Goal: Task Accomplishment & Management: Manage account settings

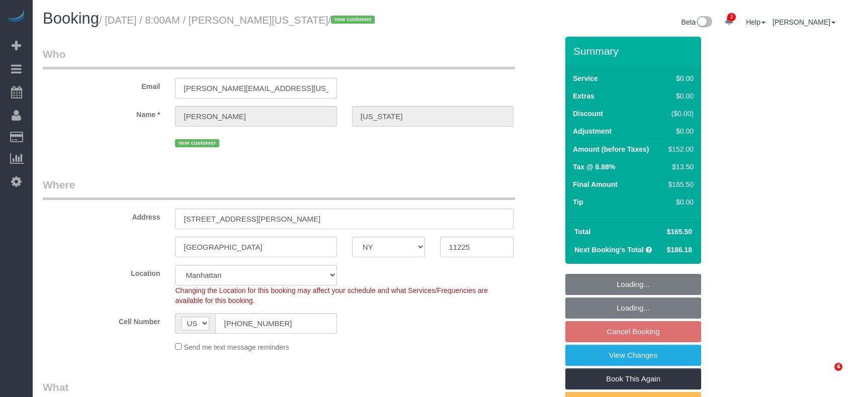
select select "NY"
select select "1"
select select "2"
select select "spot1"
select select "number:89"
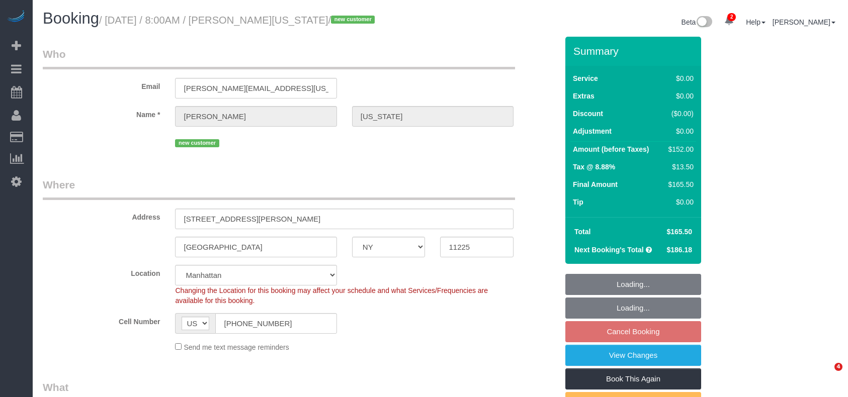
select select "number:90"
select select "number:15"
select select "number:5"
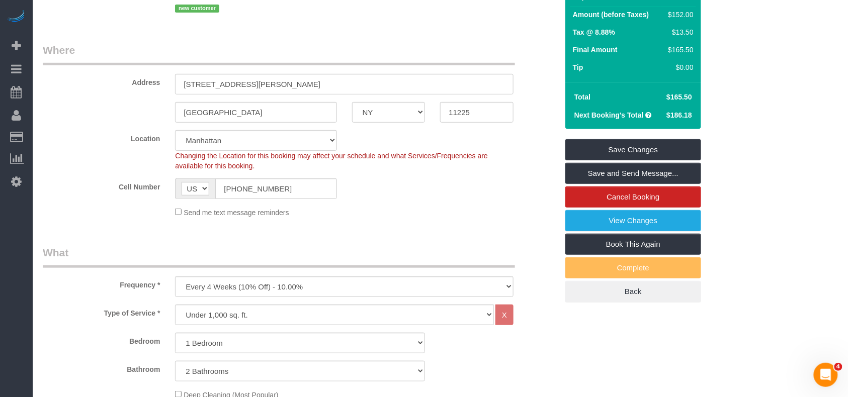
scroll to position [67, 0]
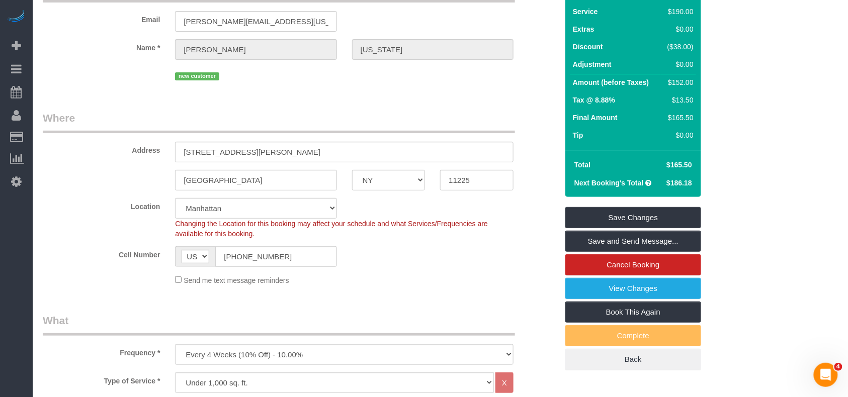
click at [270, 219] on div "Changing the Location for this booking may affect your schedule and what Servic…" at bounding box center [343, 229] width 353 height 20
click at [270, 211] on select "[GEOGRAPHIC_DATA] [GEOGRAPHIC_DATA] [GEOGRAPHIC_DATA] [GEOGRAPHIC_DATA] [GEOGRA…" at bounding box center [255, 208] width 161 height 21
select select "6"
click at [175, 198] on select "[GEOGRAPHIC_DATA] [GEOGRAPHIC_DATA] [GEOGRAPHIC_DATA] [GEOGRAPHIC_DATA] [GEOGRA…" at bounding box center [255, 208] width 161 height 21
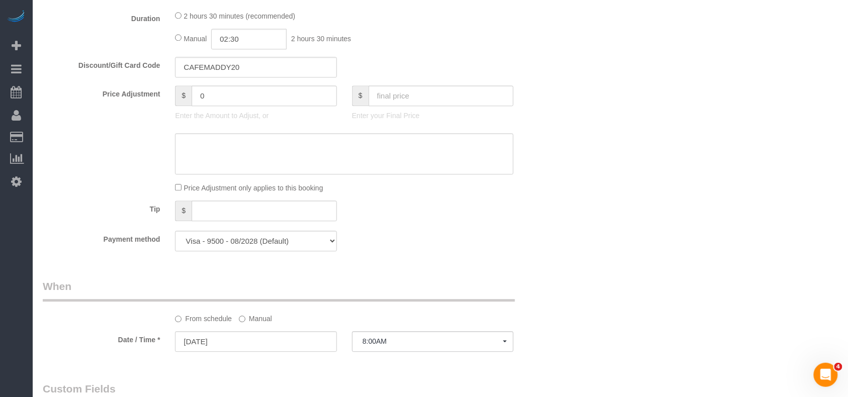
select select "object:1757"
select select "spot61"
select select "1"
select select "2"
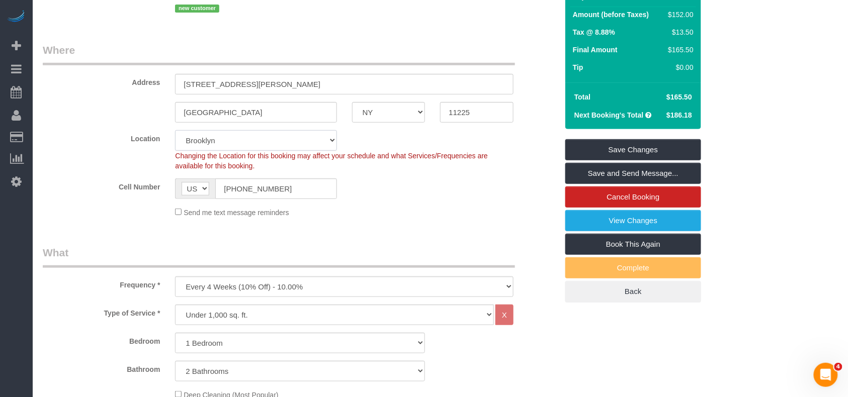
scroll to position [134, 0]
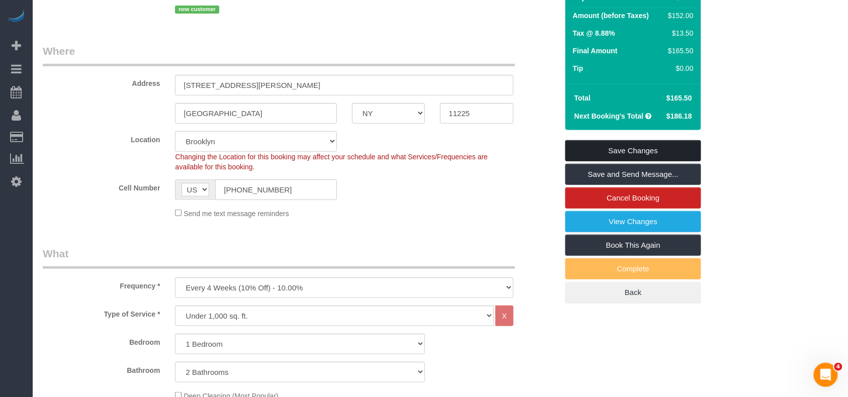
click at [592, 154] on link "Save Changes" at bounding box center [633, 150] width 136 height 21
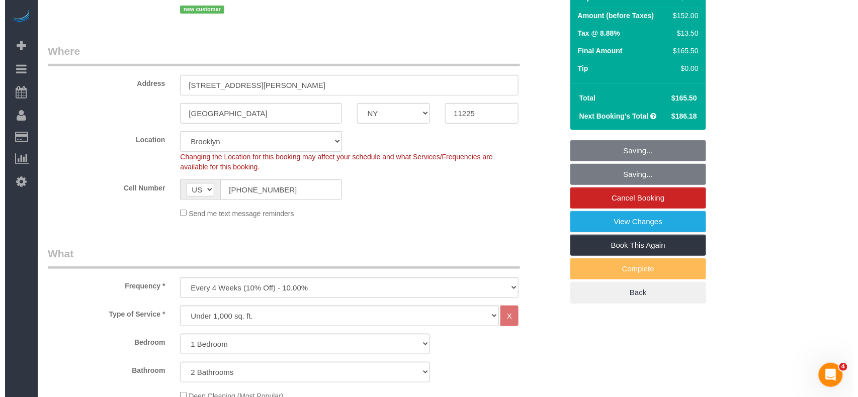
scroll to position [0, 0]
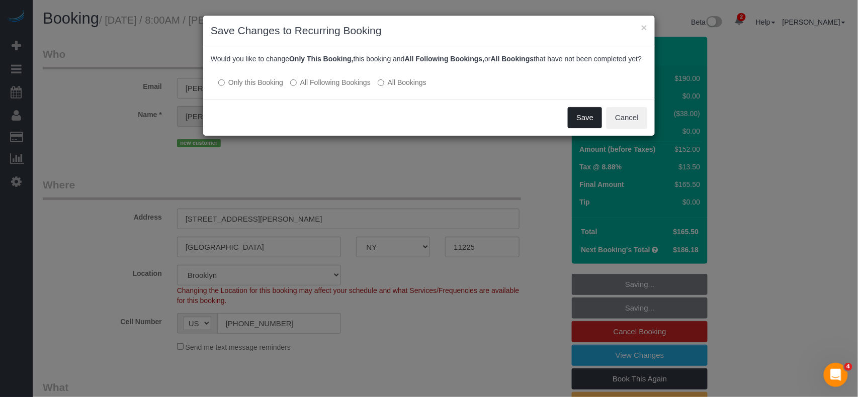
click at [575, 128] on button "Save" at bounding box center [585, 117] width 34 height 21
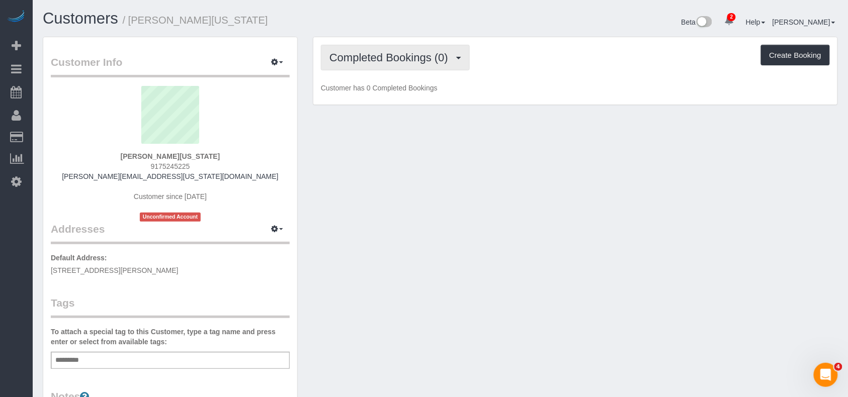
click at [445, 59] on span "Completed Bookings (0)" at bounding box center [391, 57] width 124 height 13
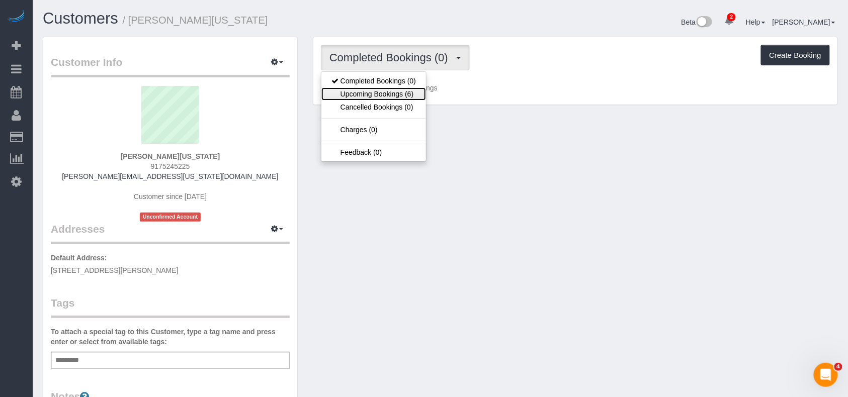
click at [423, 95] on link "Upcoming Bookings (6)" at bounding box center [373, 93] width 105 height 13
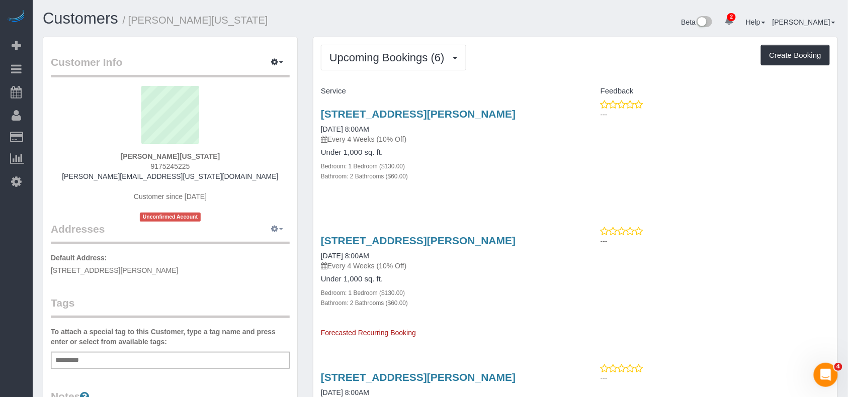
click at [273, 228] on icon "button" at bounding box center [274, 229] width 7 height 6
click at [267, 244] on button "Manage Addresses" at bounding box center [248, 248] width 81 height 14
select select "NY"
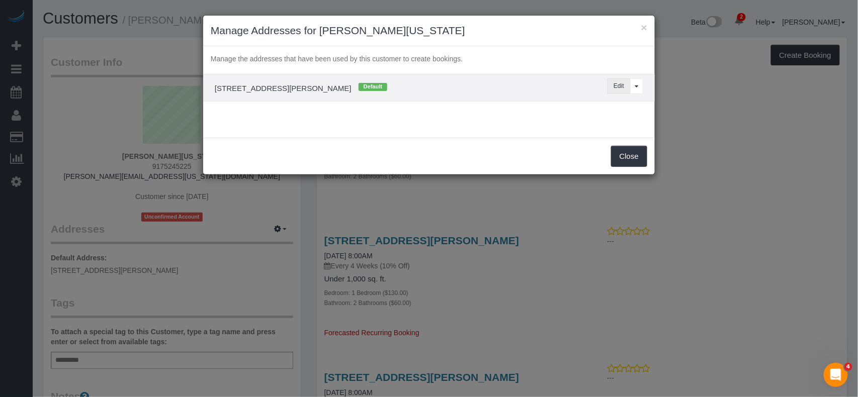
click at [613, 86] on button "Edit" at bounding box center [619, 86] width 24 height 16
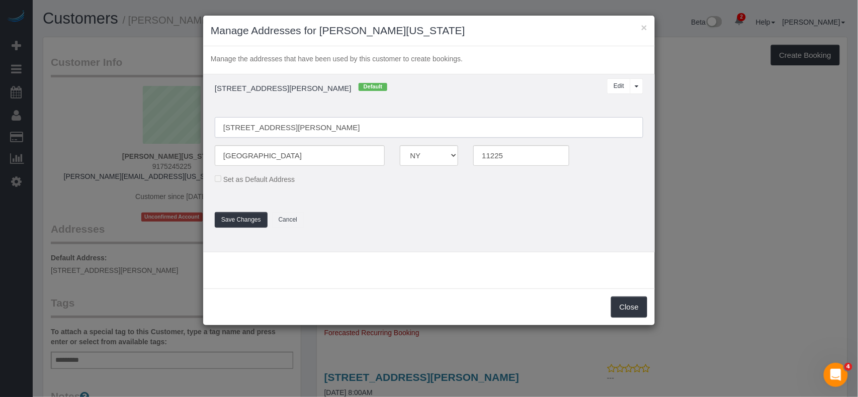
click at [288, 129] on input "131 Montgomery St, 831" at bounding box center [429, 127] width 428 height 21
type input "131 Montgomery Street, Unit 831"
click at [223, 215] on button "Save Changes" at bounding box center [241, 220] width 53 height 16
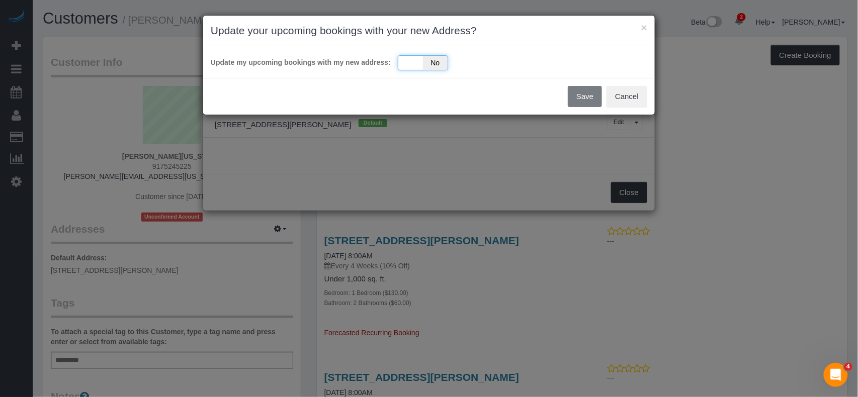
click at [415, 64] on div "Yes No" at bounding box center [423, 62] width 50 height 15
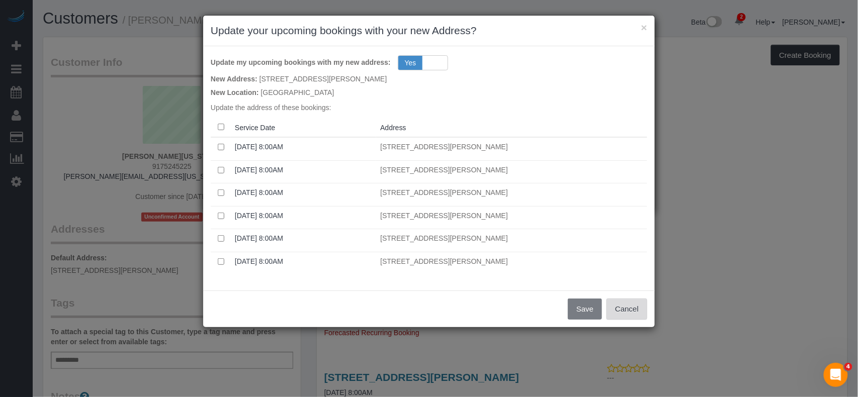
click at [636, 317] on button "Cancel" at bounding box center [626, 309] width 41 height 21
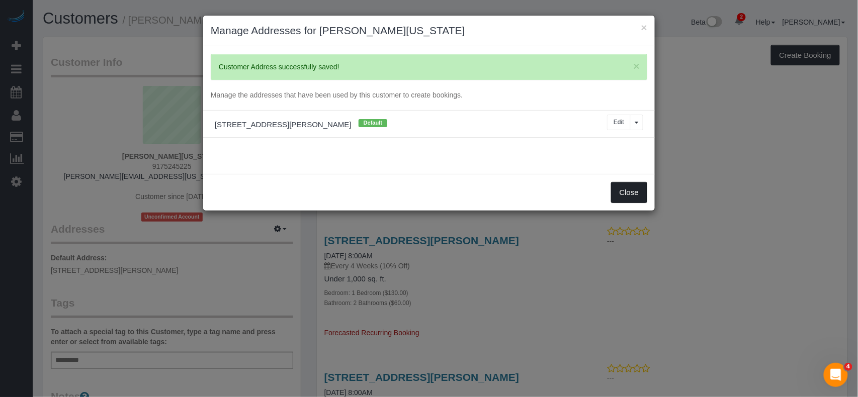
click at [621, 198] on button "Close" at bounding box center [629, 192] width 36 height 21
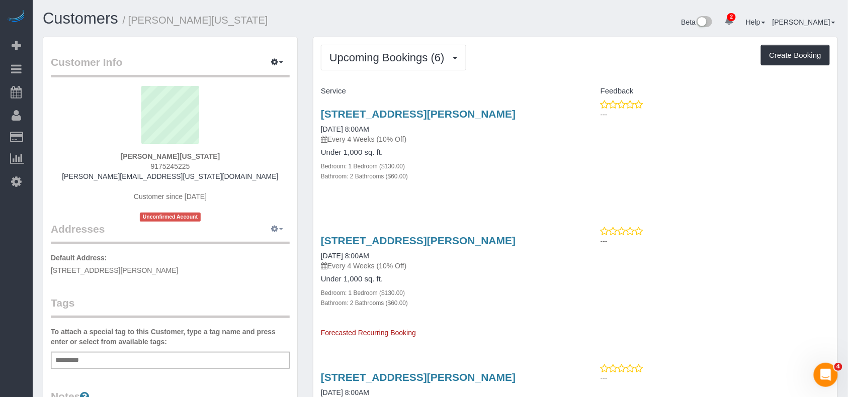
click at [278, 224] on button "button" at bounding box center [276, 230] width 25 height 16
click at [267, 244] on button "Manage Addresses" at bounding box center [248, 248] width 81 height 14
select select "NY"
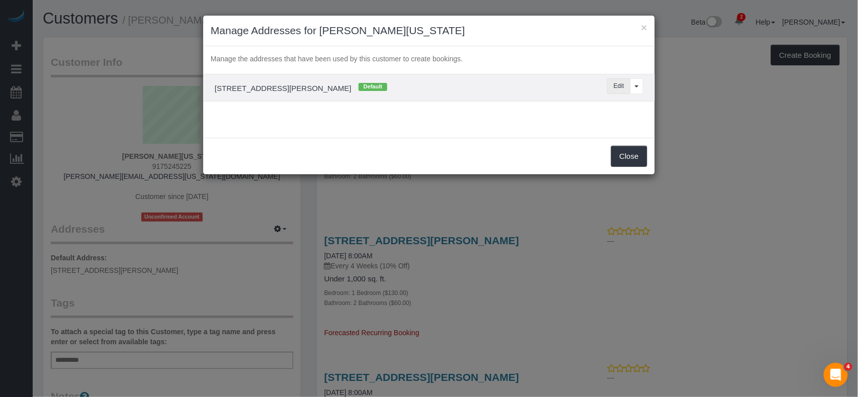
click at [624, 94] on button "Edit" at bounding box center [619, 86] width 24 height 16
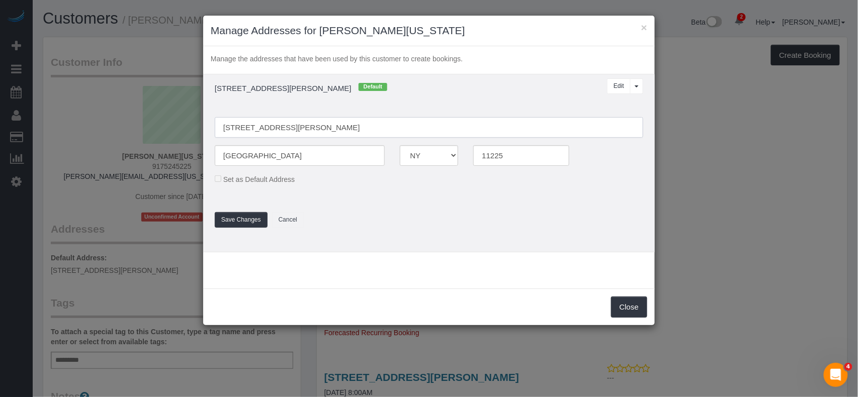
click at [308, 123] on input "131 Montgomery Street, Unit 831" at bounding box center [429, 127] width 428 height 21
type input "131 Montgomery Street, Apt 831"
click at [254, 220] on button "Save Changes" at bounding box center [241, 220] width 53 height 16
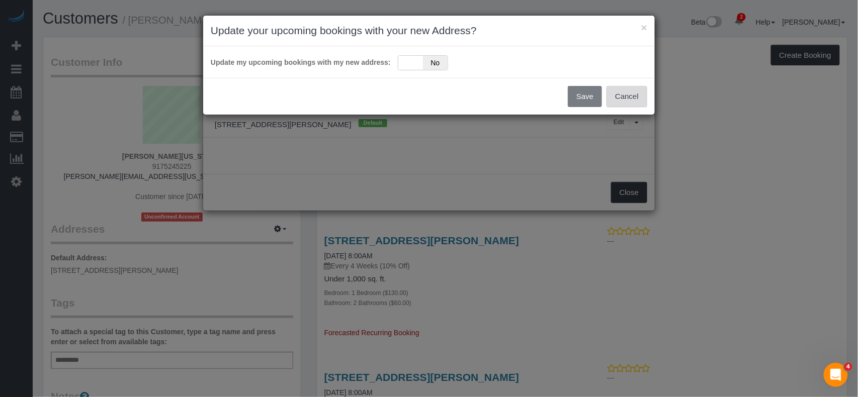
drag, startPoint x: 623, startPoint y: 95, endPoint x: 628, endPoint y: 139, distance: 44.5
click at [624, 95] on button "Cancel" at bounding box center [626, 96] width 41 height 21
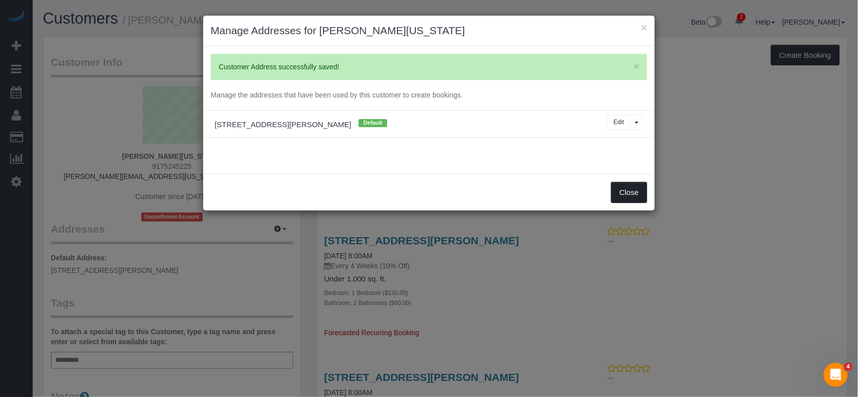
click at [634, 190] on button "Close" at bounding box center [629, 192] width 36 height 21
